Goal: Check status: Check status

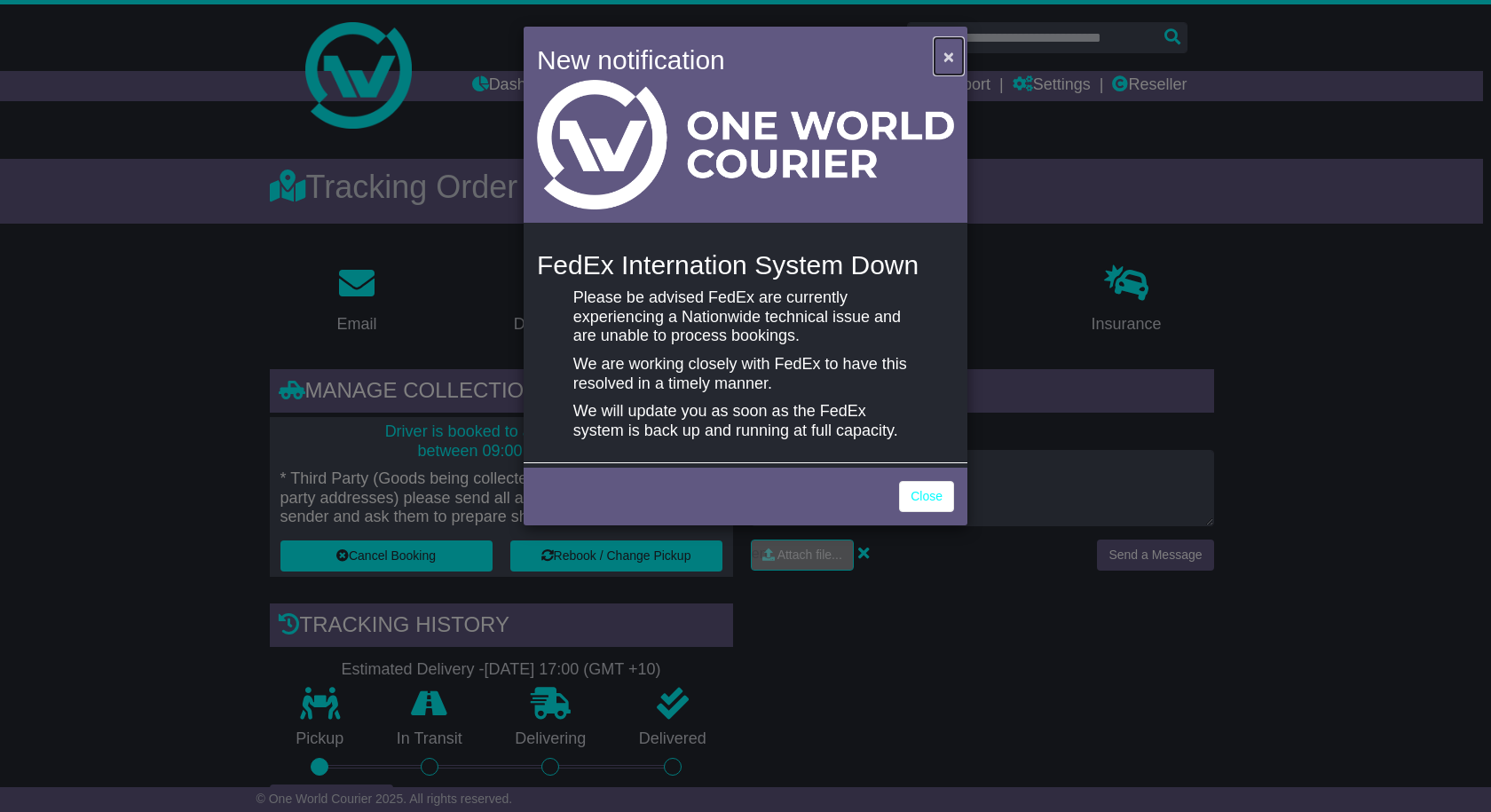
click at [945, 59] on span "×" at bounding box center [948, 56] width 10 height 20
click at [945, 52] on span "×" at bounding box center [948, 56] width 10 height 20
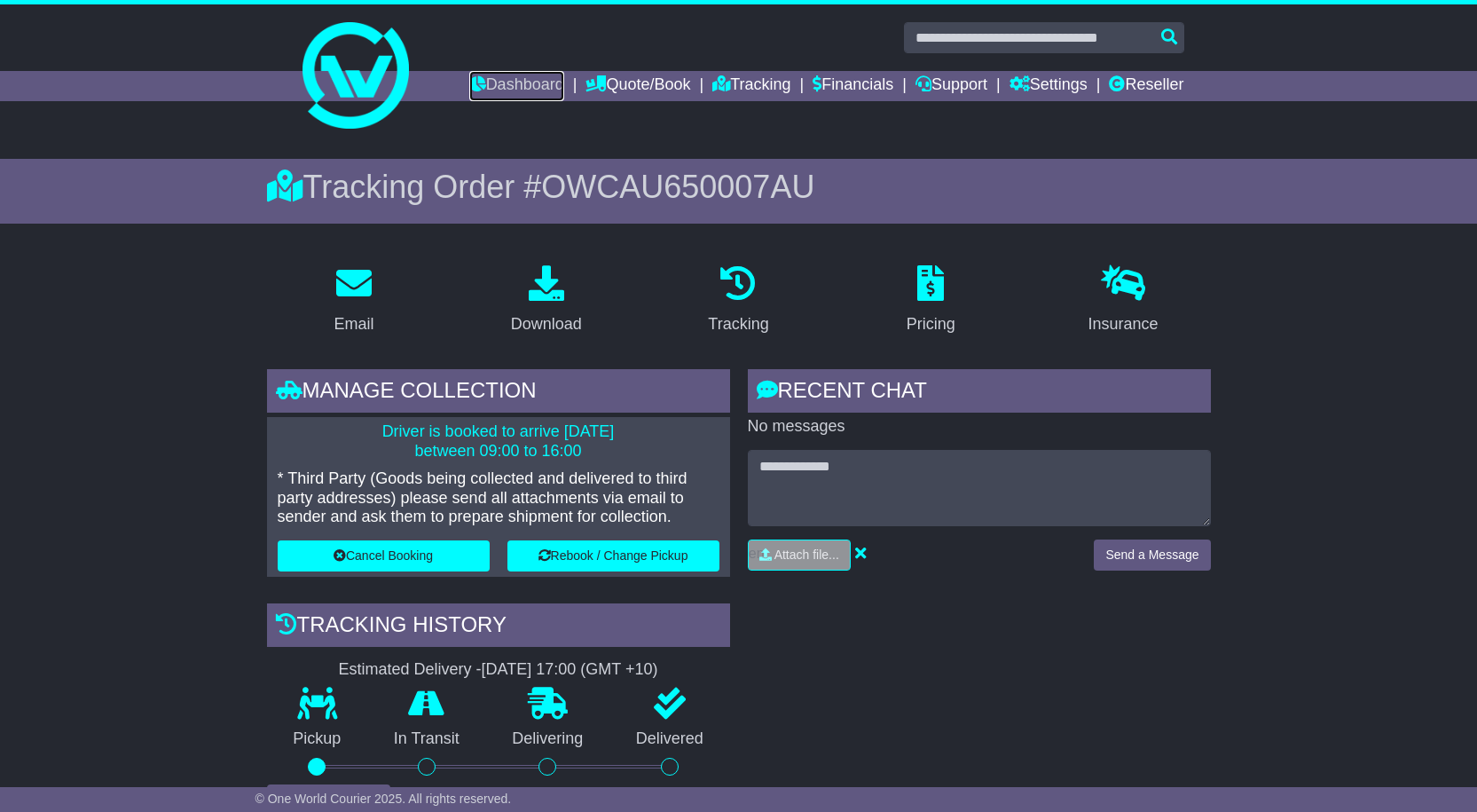
drag, startPoint x: 485, startPoint y: 81, endPoint x: 661, endPoint y: 123, distance: 180.9
click at [485, 81] on link "Dashboard" at bounding box center [517, 86] width 95 height 30
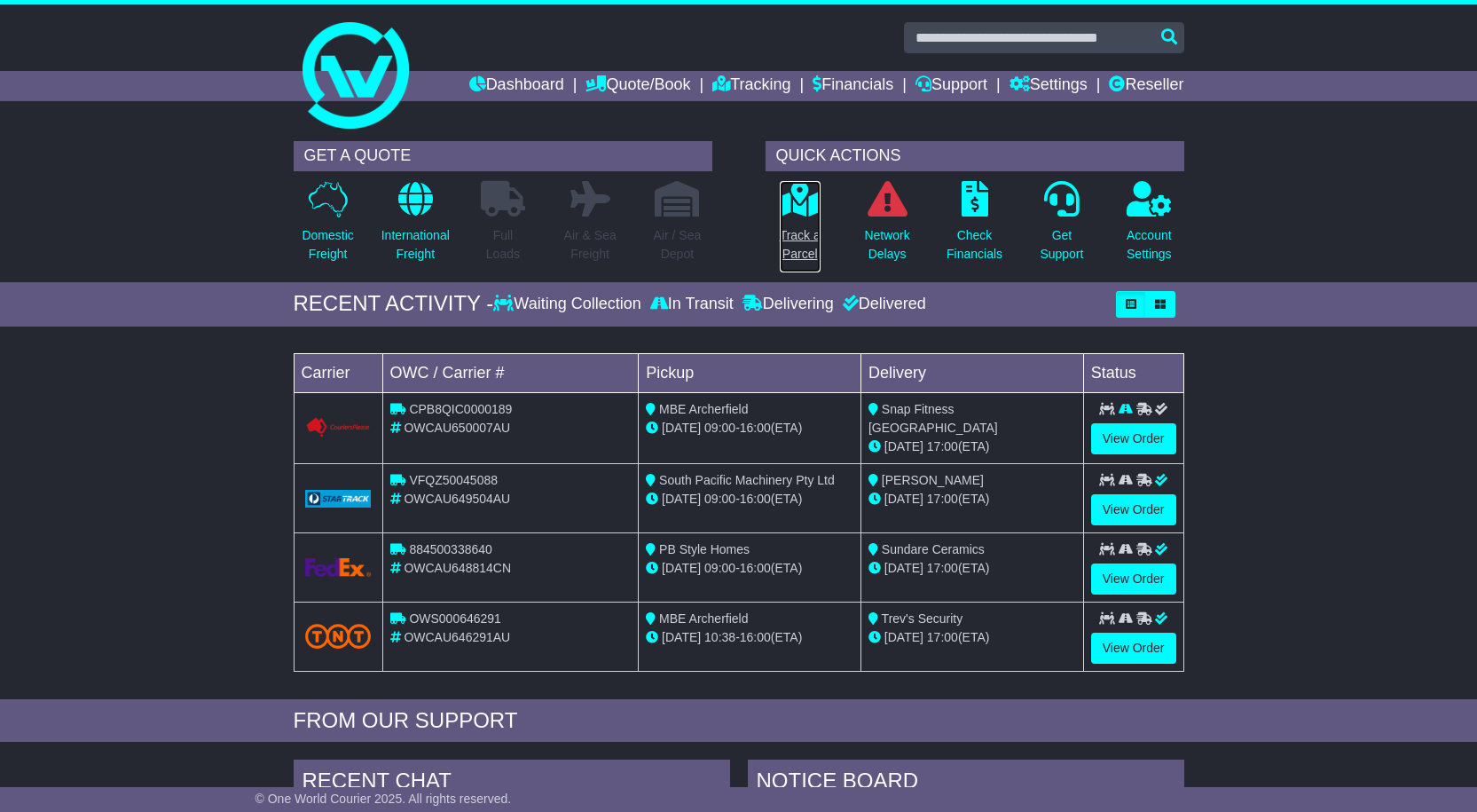
click at [803, 236] on p "Track a Parcel" at bounding box center [800, 244] width 41 height 37
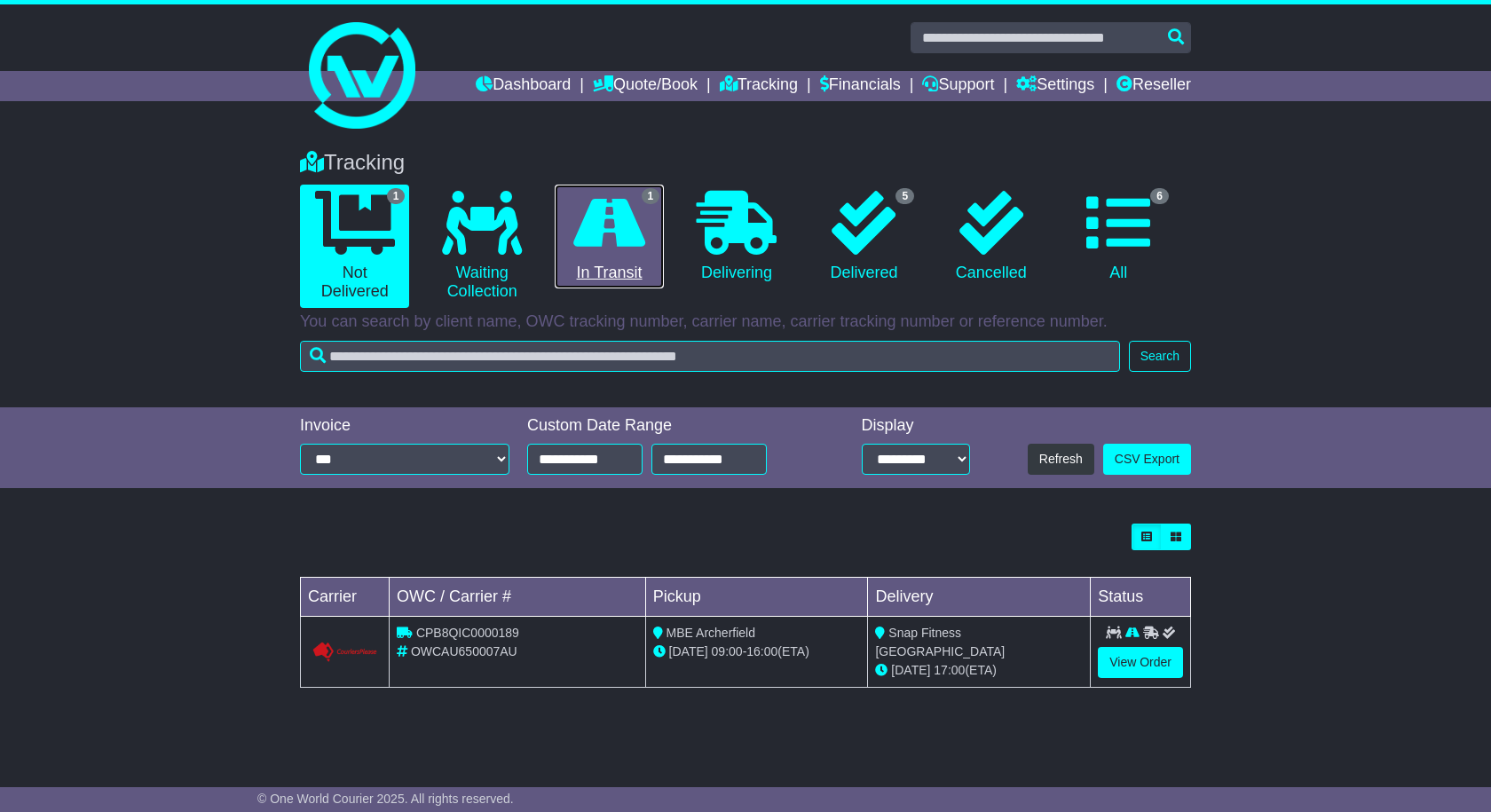
click at [601, 251] on icon at bounding box center [609, 222] width 72 height 64
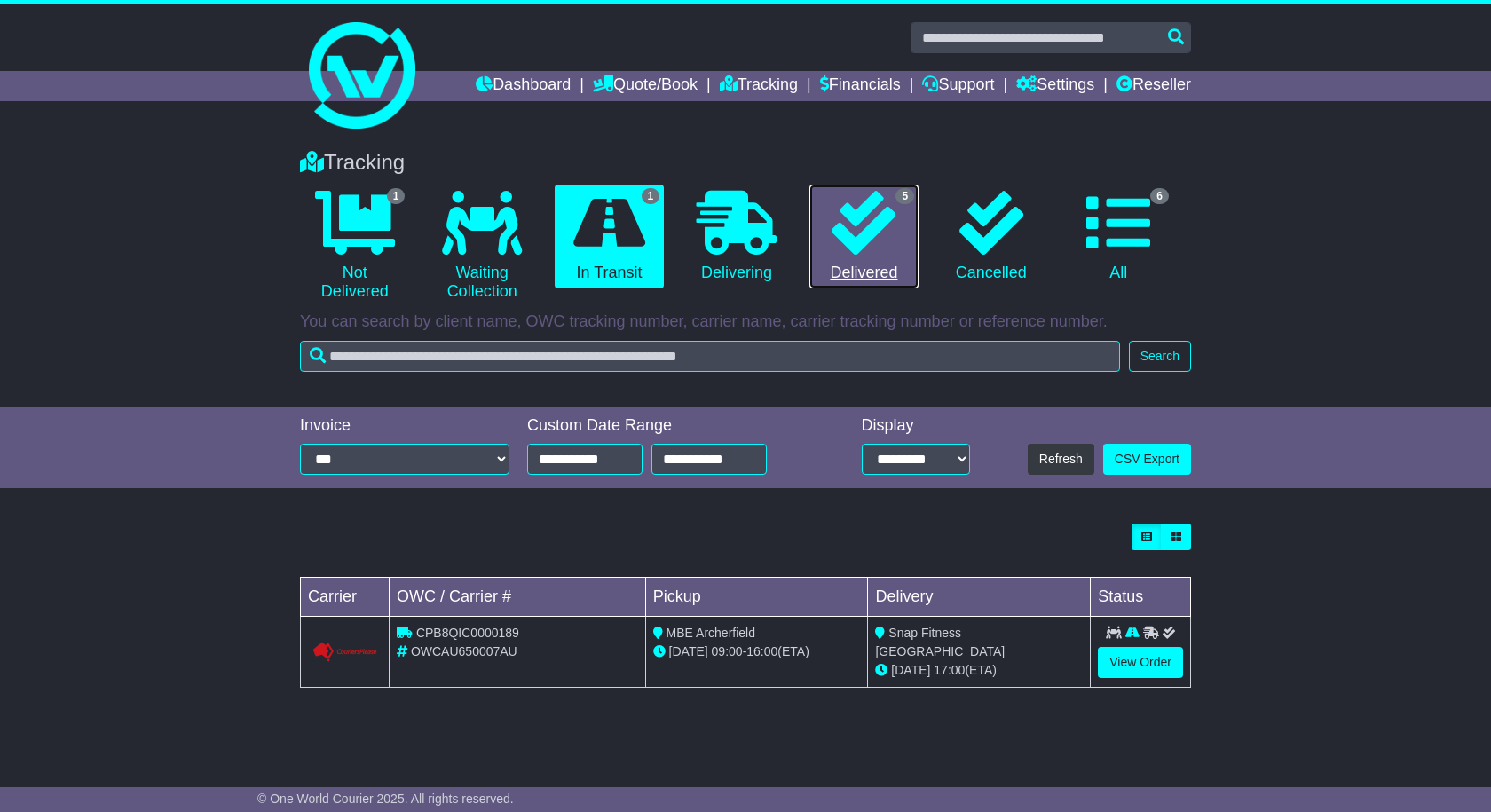
click at [870, 236] on icon at bounding box center [863, 222] width 64 height 64
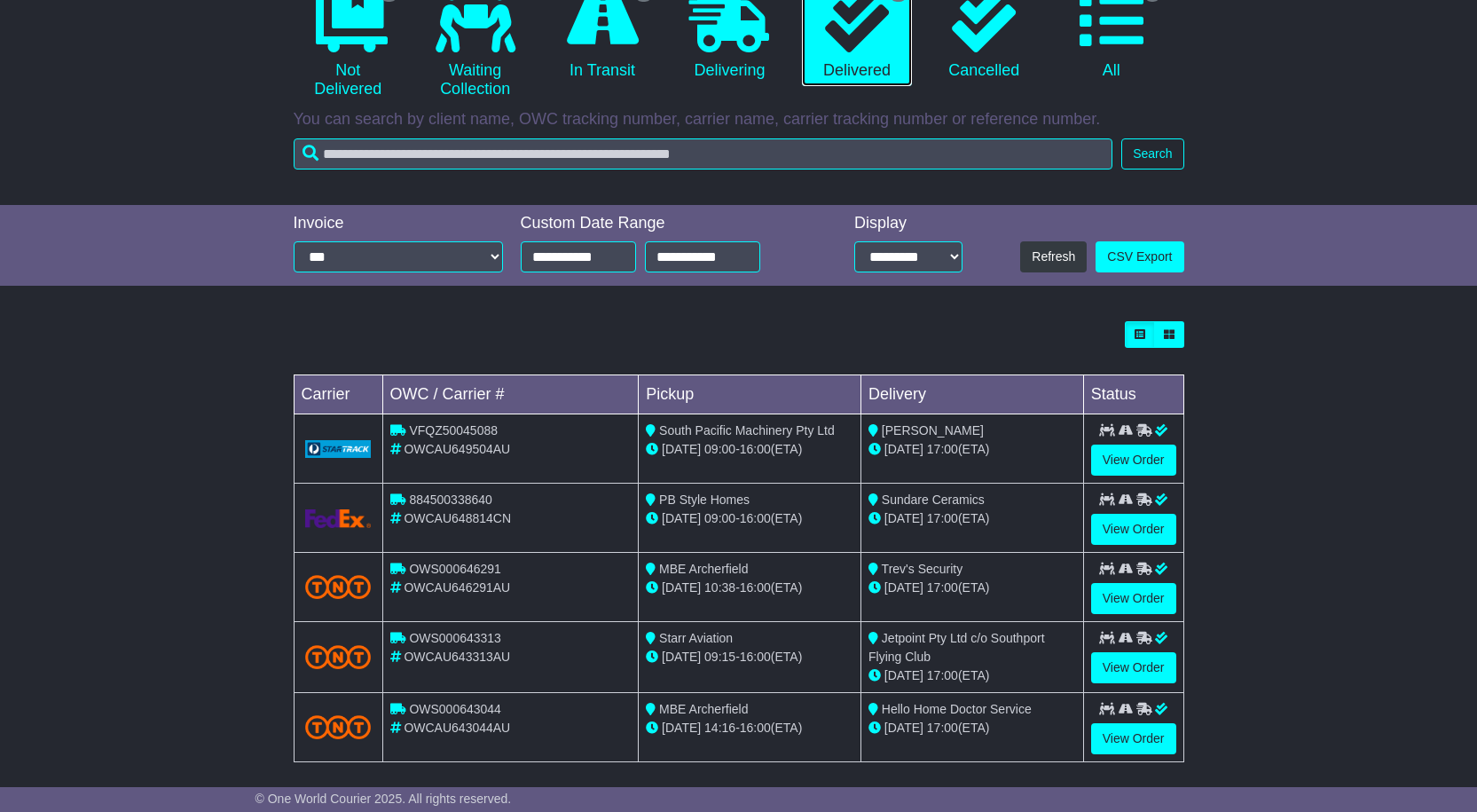
scroll to position [216, 0]
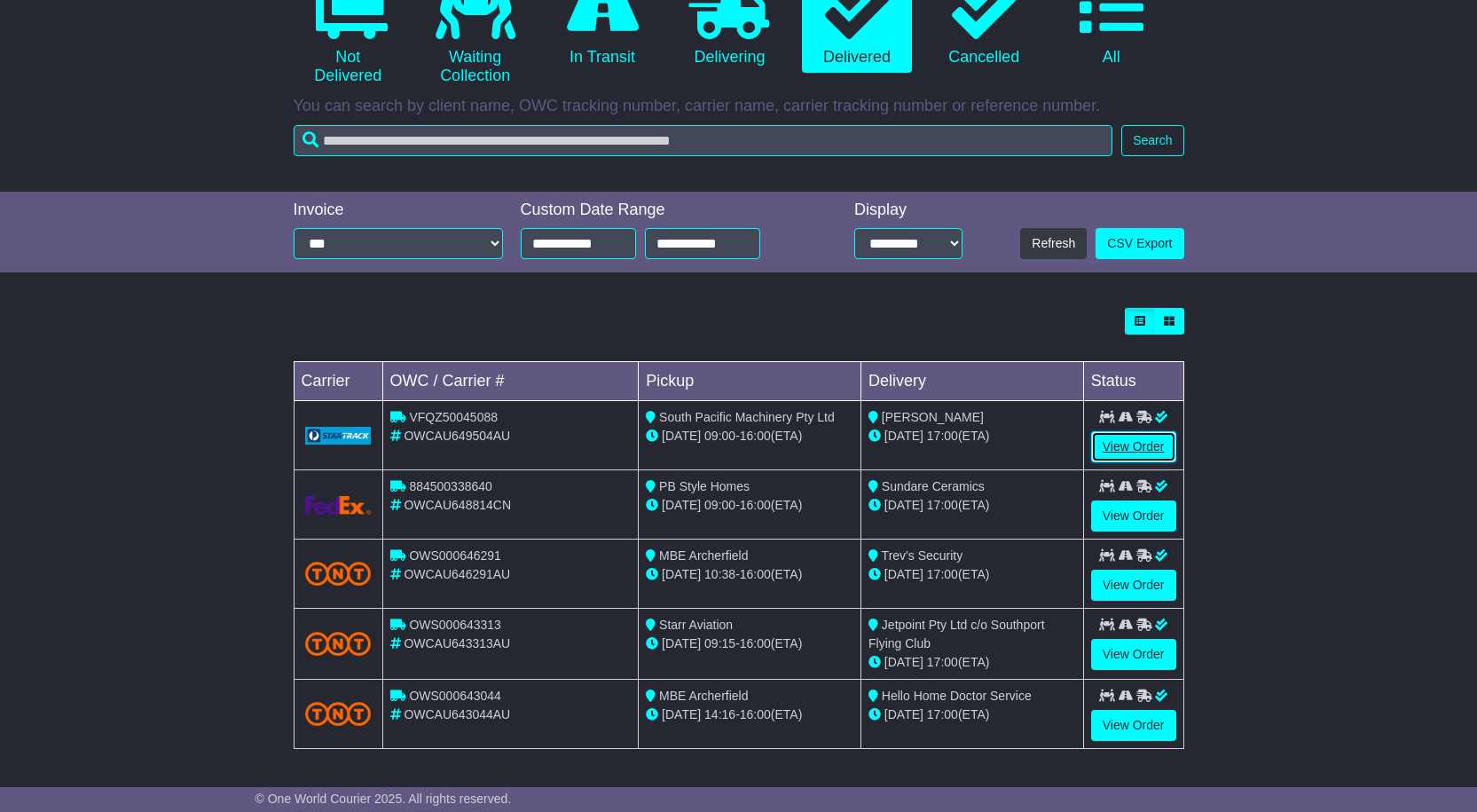
click at [1147, 438] on link "View Order" at bounding box center [1134, 446] width 85 height 31
